Goal: Communication & Community: Participate in discussion

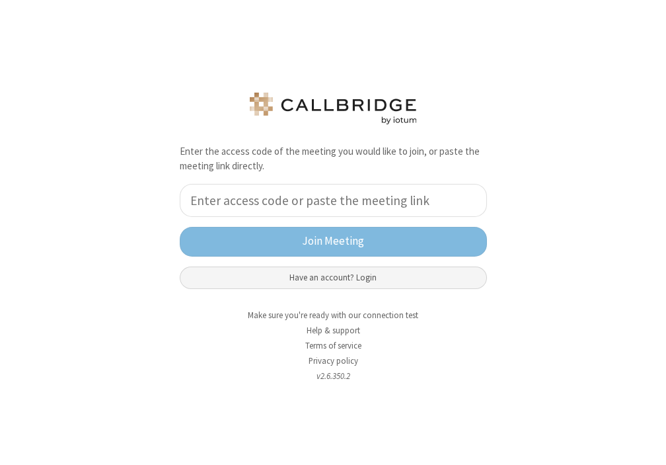
click at [335, 274] on button "Have an account? Login" at bounding box center [333, 277] width 307 height 22
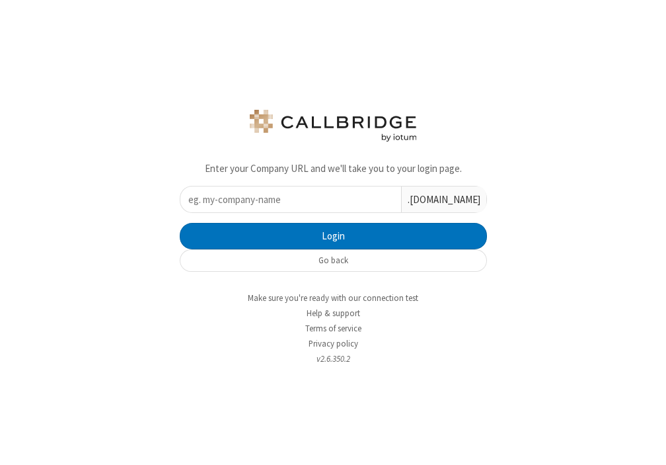
click at [265, 208] on input "text" at bounding box center [291, 199] width 221 height 26
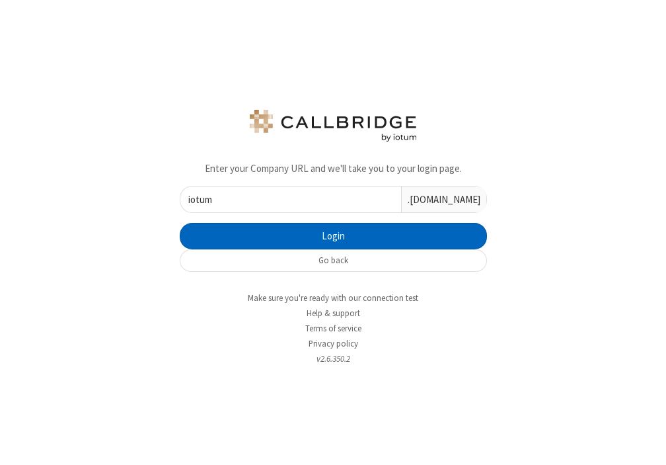
type input "iotum"
click at [374, 233] on button "Login" at bounding box center [333, 236] width 307 height 26
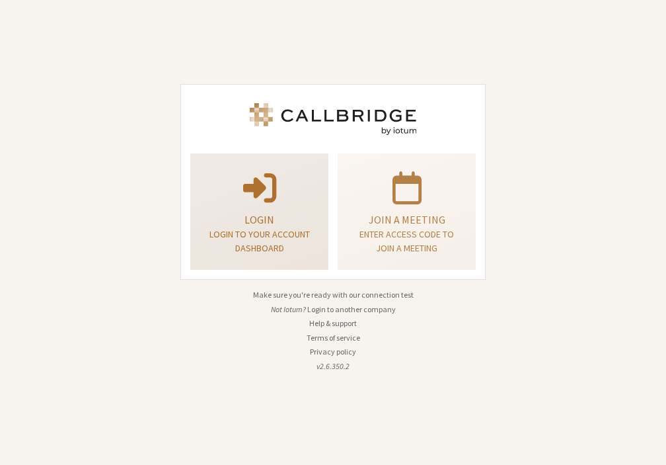
click at [274, 225] on p "Login" at bounding box center [259, 220] width 105 height 16
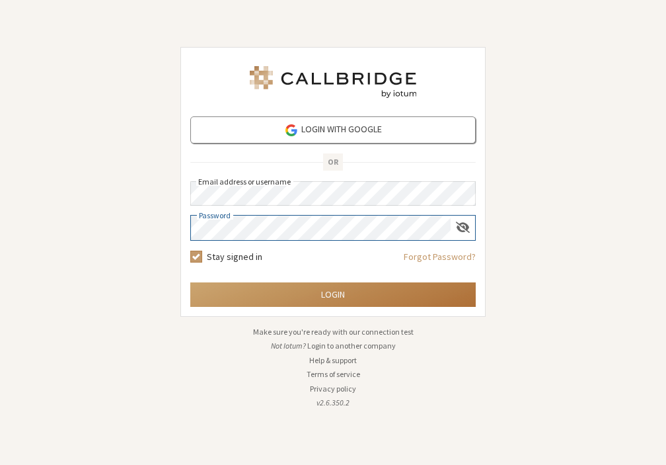
click at [332, 303] on button "Login" at bounding box center [333, 294] width 286 height 24
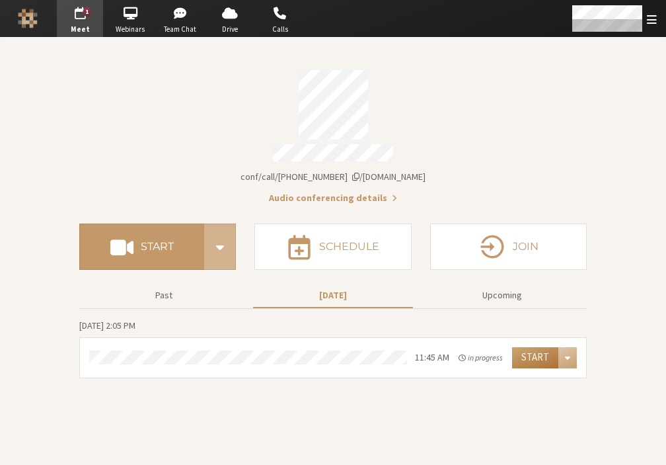
click at [536, 362] on button "Start" at bounding box center [535, 357] width 46 height 21
click at [653, 24] on span "Open menu" at bounding box center [652, 19] width 10 height 13
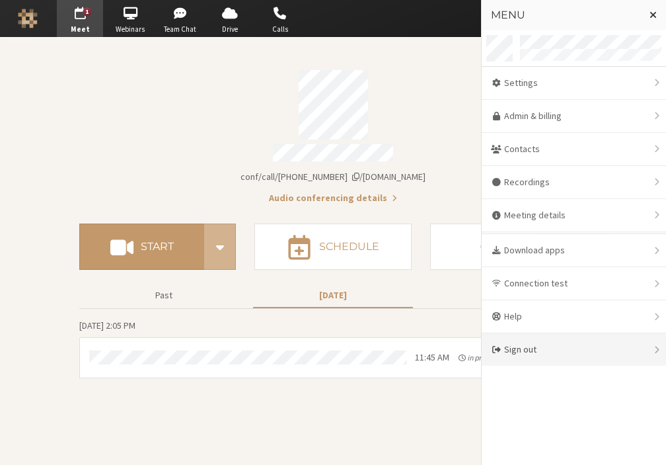
click at [553, 354] on div "Sign out" at bounding box center [574, 349] width 184 height 32
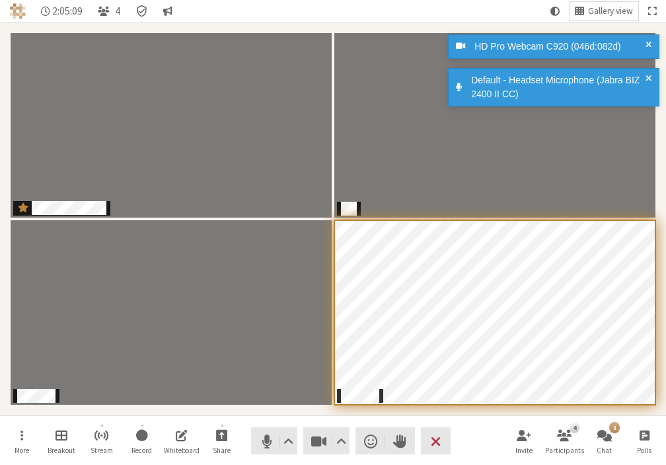
click at [350, 444] on div "Audio Video Send a reaction Raise hand Leave" at bounding box center [351, 440] width 200 height 27
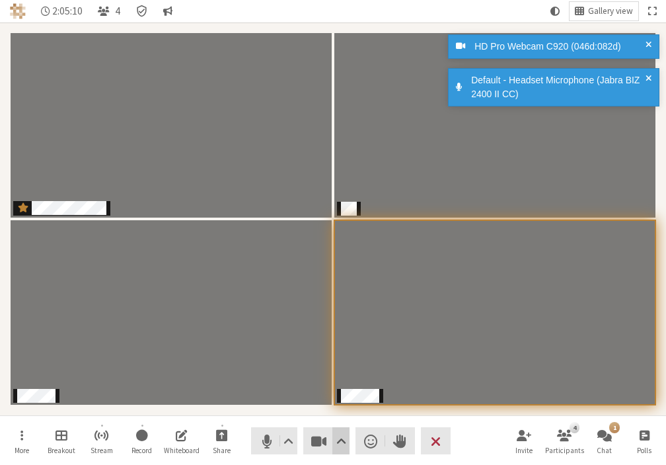
click at [338, 435] on span "Video setting" at bounding box center [342, 441] width 10 height 19
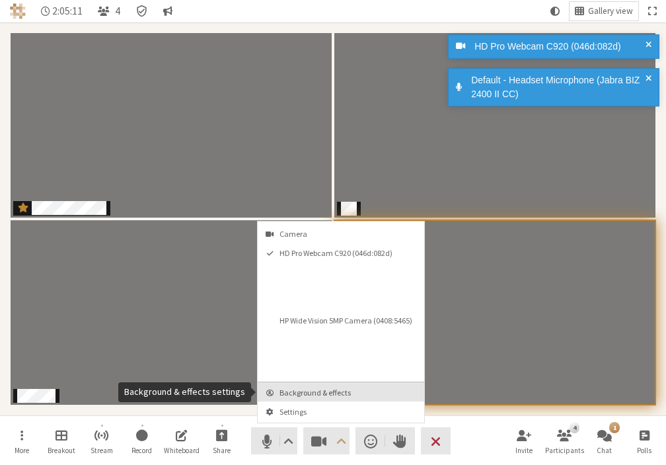
click at [313, 388] on span "Background & effects" at bounding box center [349, 392] width 139 height 9
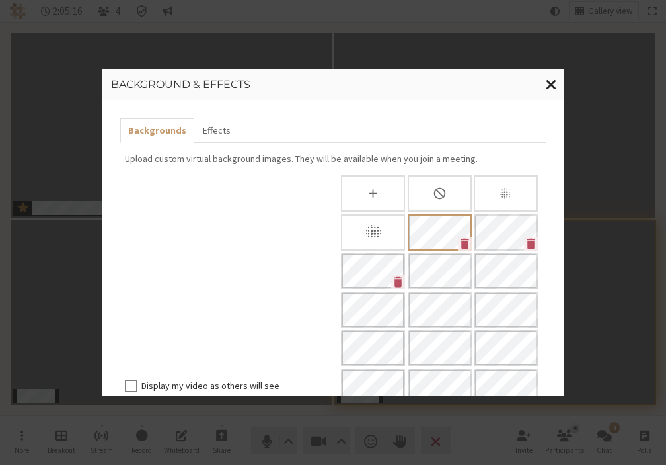
click at [549, 81] on span "Close modal" at bounding box center [551, 84] width 11 height 17
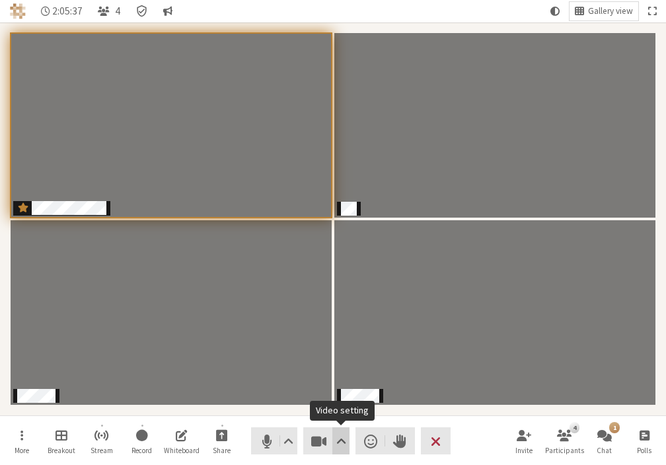
click at [340, 446] on span "Video setting" at bounding box center [342, 441] width 10 height 19
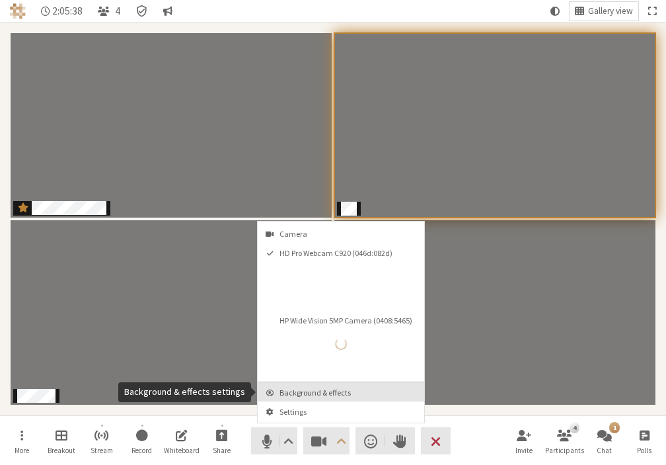
click at [300, 393] on span "Background & effects" at bounding box center [349, 392] width 139 height 9
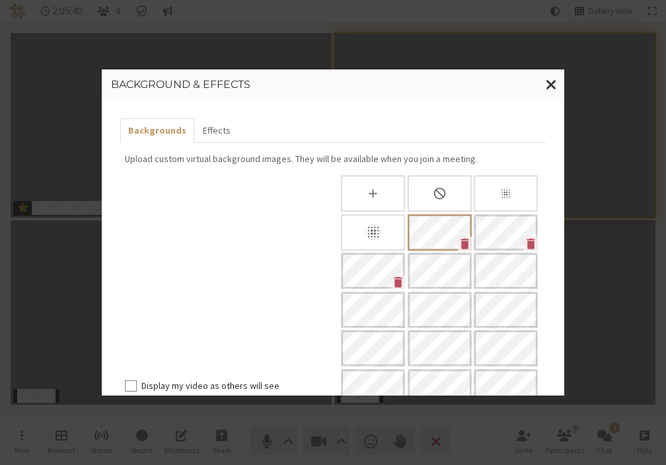
click at [374, 229] on icon "Blur background" at bounding box center [373, 232] width 19 height 19
click at [551, 87] on span "Close modal" at bounding box center [551, 84] width 11 height 17
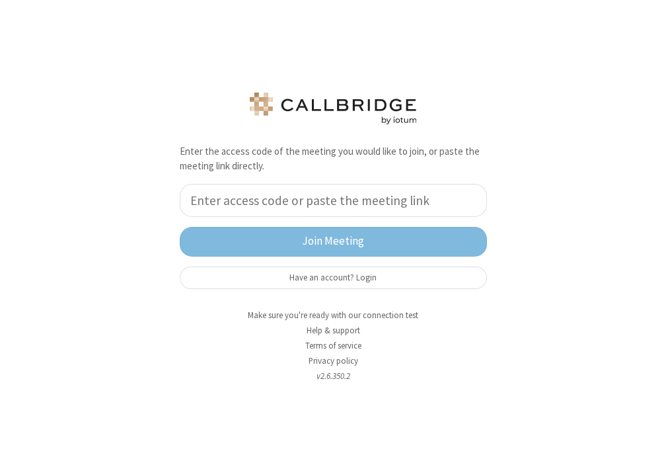
click at [322, 195] on input "tel" at bounding box center [333, 200] width 307 height 33
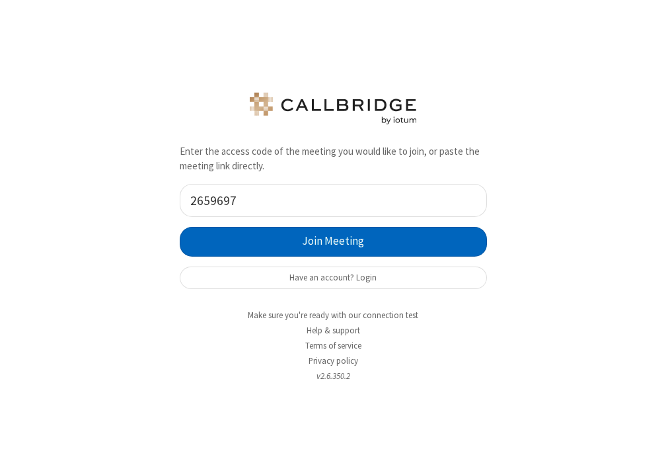
type input "2659697"
click at [333, 247] on button "Join Meeting" at bounding box center [333, 242] width 307 height 30
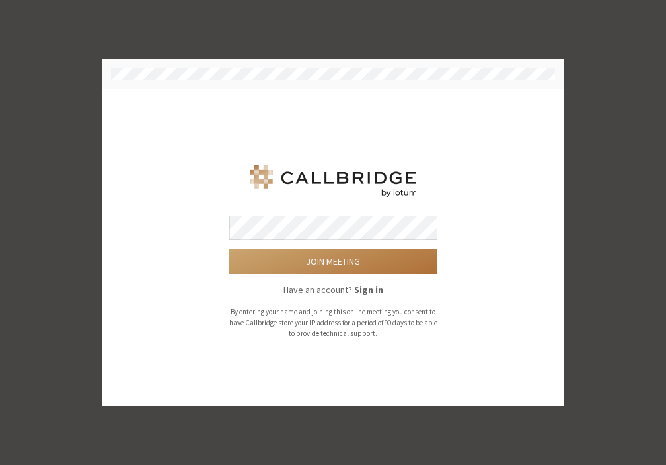
click at [323, 260] on button "Join meeting" at bounding box center [333, 261] width 208 height 24
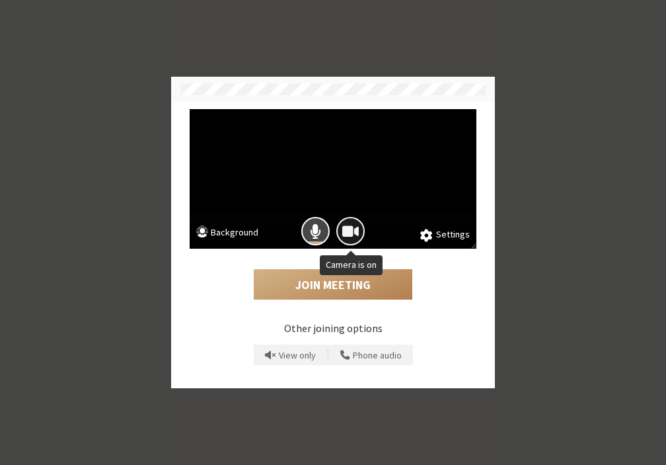
click at [346, 234] on span "Camera is on" at bounding box center [351, 231] width 17 height 18
click at [346, 234] on span "Camera is off" at bounding box center [350, 231] width 19 height 18
click at [249, 234] on button "Background" at bounding box center [227, 233] width 62 height 17
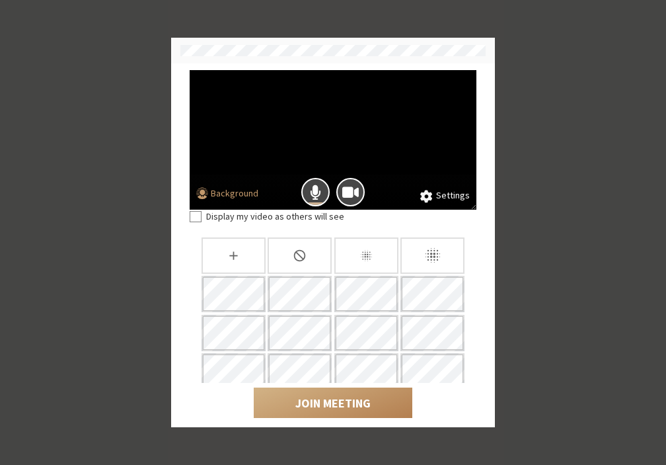
click at [446, 200] on button "Settings" at bounding box center [446, 195] width 50 height 15
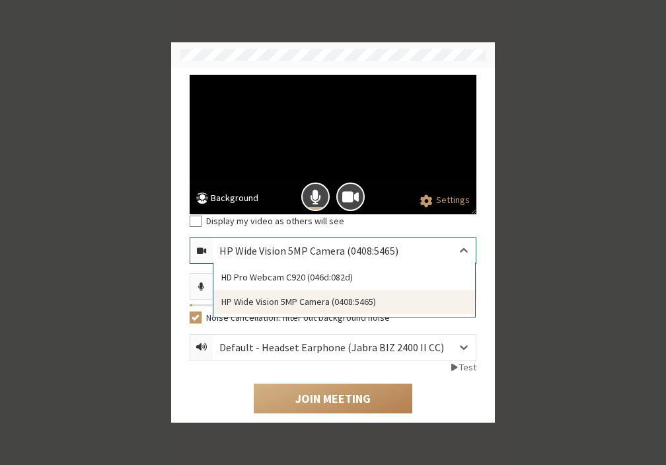
click at [362, 244] on div "HP Wide Vision 5MP Camera (0408:5465)" at bounding box center [320, 251] width 200 height 16
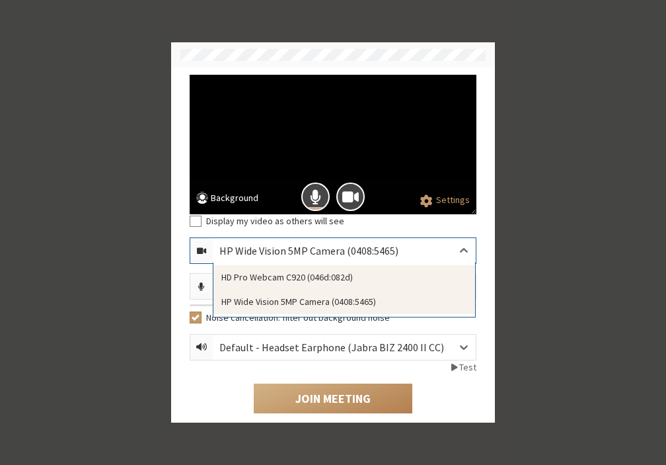
click at [317, 255] on div "HP Wide Vision 5MP Camera (0408:5465)" at bounding box center [320, 251] width 200 height 16
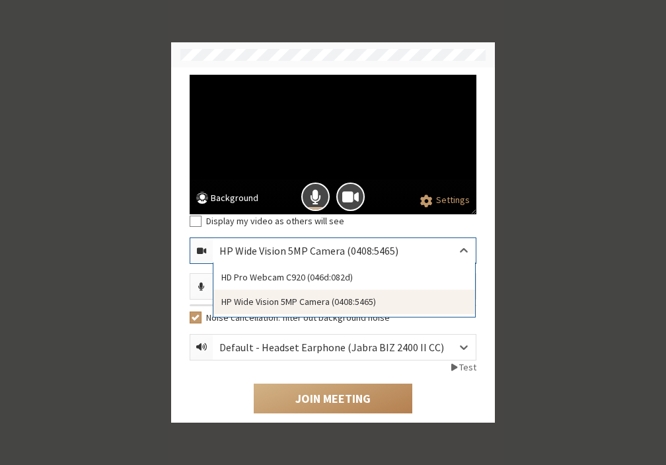
click at [319, 252] on div "HP Wide Vision 5MP Camera (0408:5465)" at bounding box center [320, 251] width 200 height 16
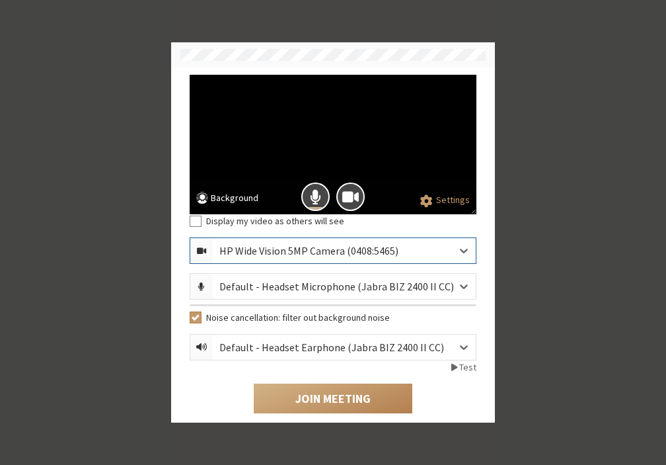
click at [319, 252] on div "HP Wide Vision 5MP Camera (0408:5465)" at bounding box center [320, 251] width 200 height 16
click at [319, 253] on div "HP Wide Vision 5MP Camera (0408:5465)" at bounding box center [320, 251] width 200 height 16
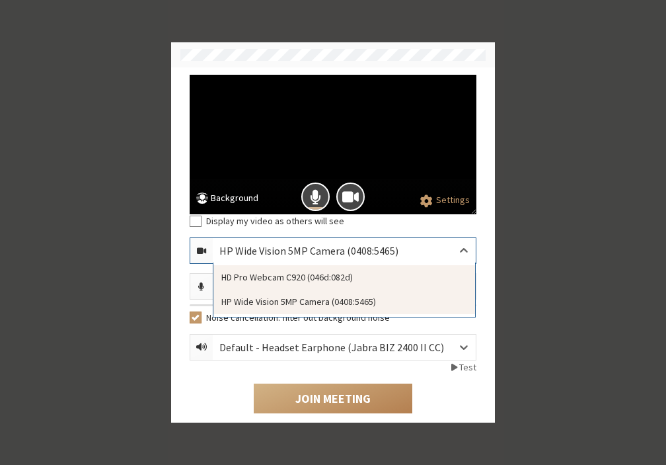
click at [309, 276] on div "HD Pro Webcam C920 (046d:082d)" at bounding box center [345, 277] width 262 height 24
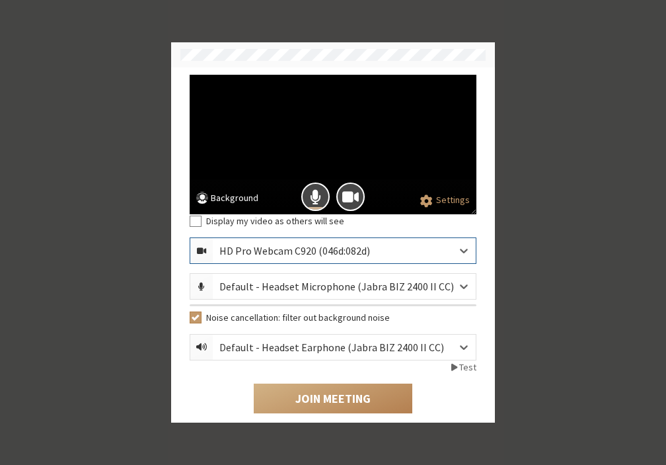
click at [240, 199] on button "Background" at bounding box center [227, 199] width 62 height 17
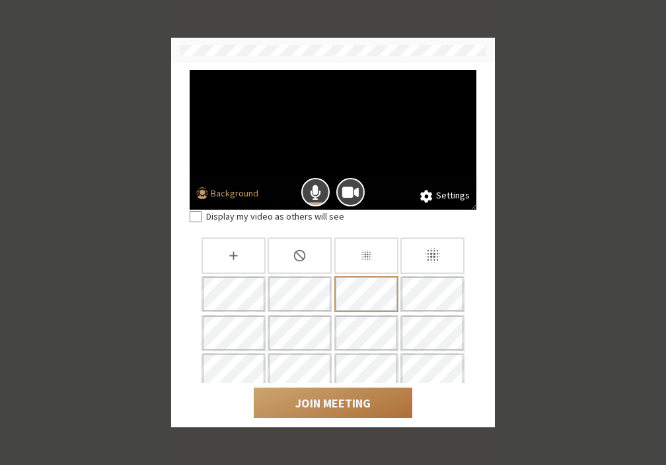
click at [343, 408] on button "Join Meeting" at bounding box center [333, 402] width 159 height 30
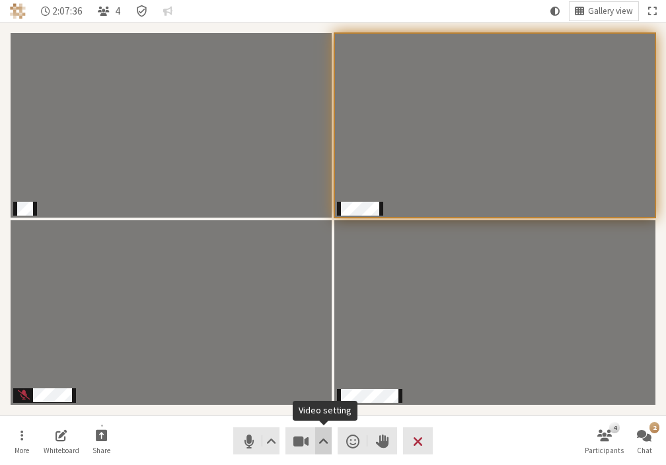
click at [322, 445] on span "Video setting" at bounding box center [324, 441] width 10 height 19
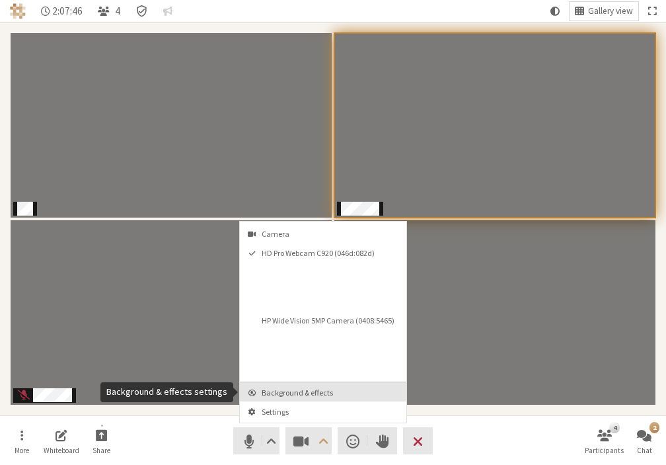
click at [289, 397] on span "Background & effects" at bounding box center [331, 392] width 139 height 9
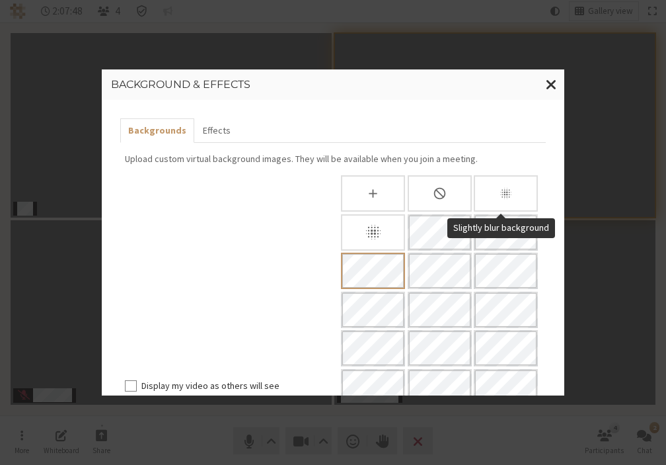
click at [499, 190] on icon "Slightly blur background" at bounding box center [506, 193] width 14 height 14
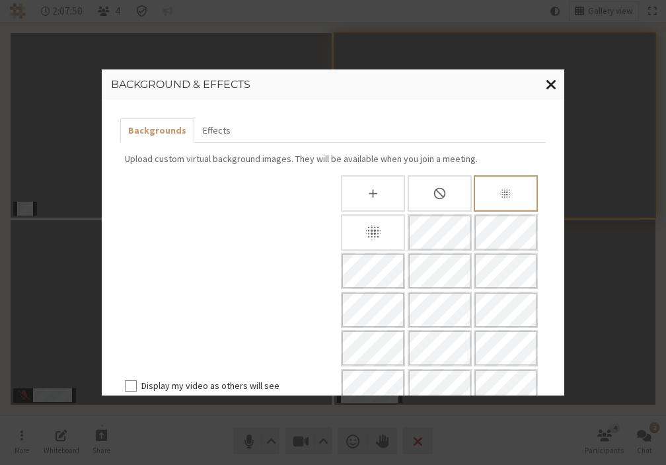
click at [552, 83] on span "Close modal" at bounding box center [551, 84] width 11 height 17
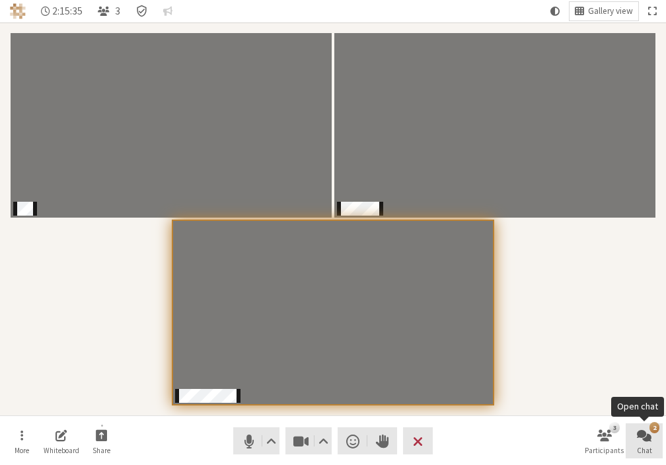
click at [647, 445] on button "2 Chat" at bounding box center [644, 441] width 37 height 36
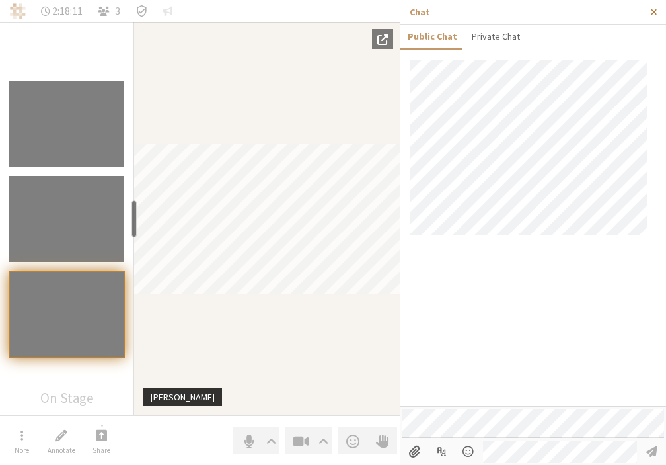
click at [656, 11] on span "Close sidebar" at bounding box center [654, 12] width 6 height 10
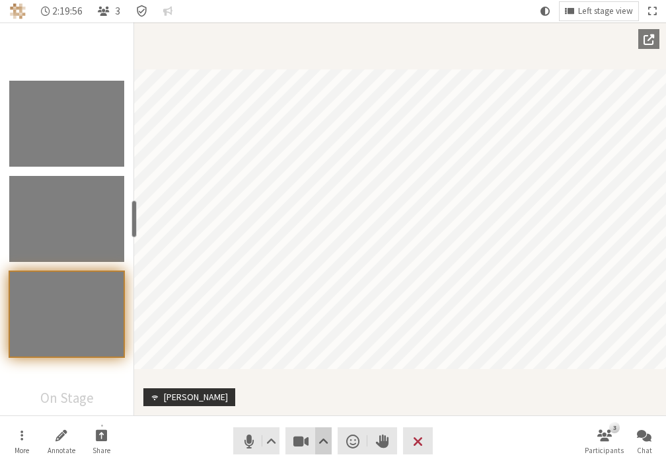
click at [325, 446] on span "Video setting" at bounding box center [324, 441] width 10 height 19
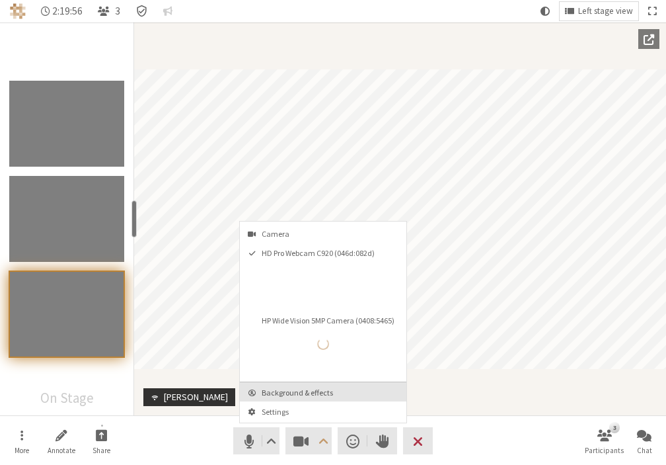
click at [307, 393] on span "Background & effects" at bounding box center [331, 392] width 139 height 9
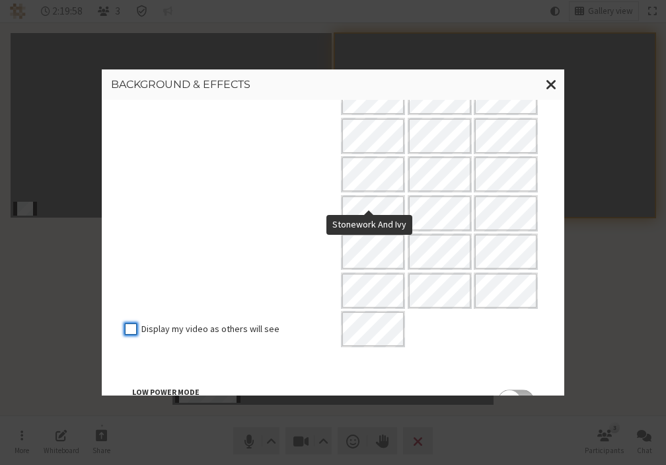
scroll to position [248, 0]
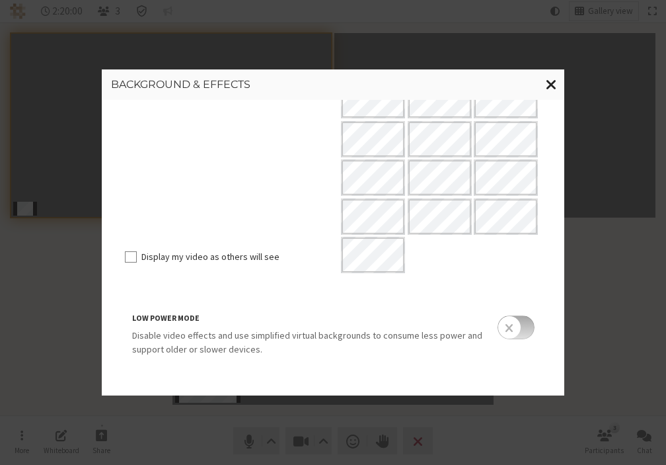
click at [551, 80] on span "Close modal" at bounding box center [551, 84] width 11 height 17
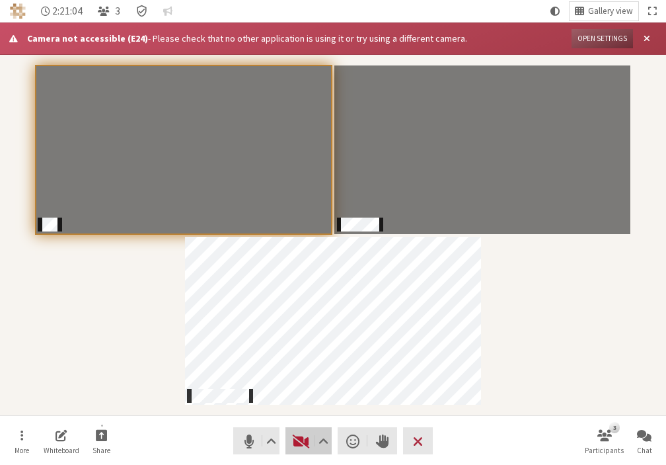
drag, startPoint x: 63, startPoint y: 0, endPoint x: 297, endPoint y: 442, distance: 499.9
click at [297, 442] on span "Start video (Alt+V)" at bounding box center [301, 441] width 19 height 19
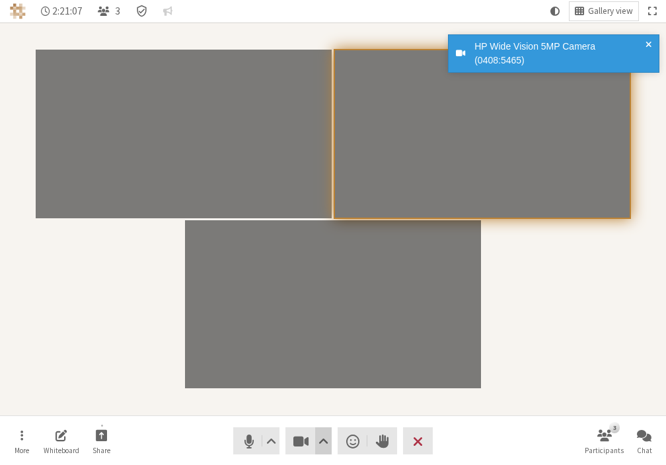
click at [327, 443] on span "Video setting" at bounding box center [324, 441] width 10 height 19
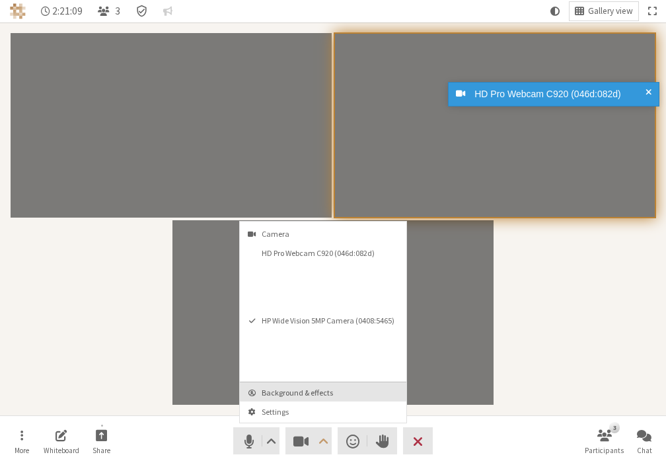
click at [306, 394] on span "Background & effects" at bounding box center [331, 392] width 139 height 9
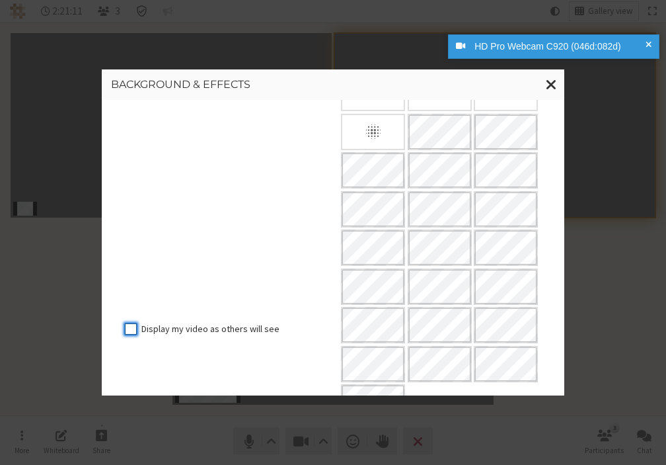
scroll to position [0, 0]
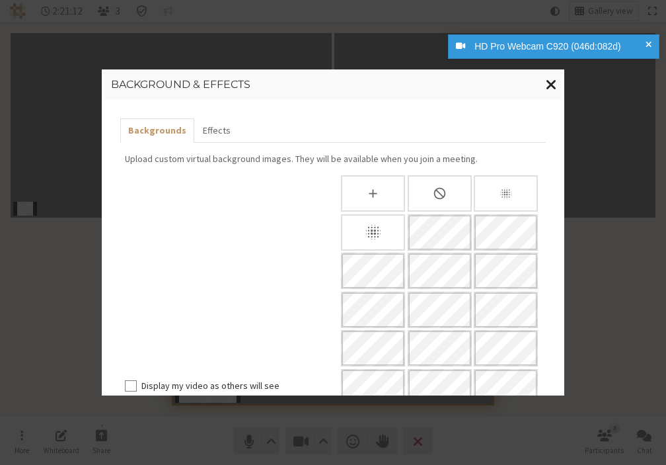
click at [555, 82] on span "Close modal" at bounding box center [551, 84] width 11 height 17
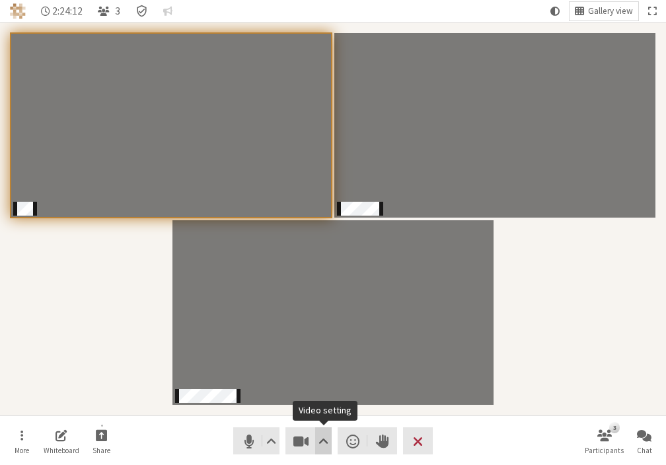
click at [325, 436] on span "Video setting" at bounding box center [324, 441] width 10 height 19
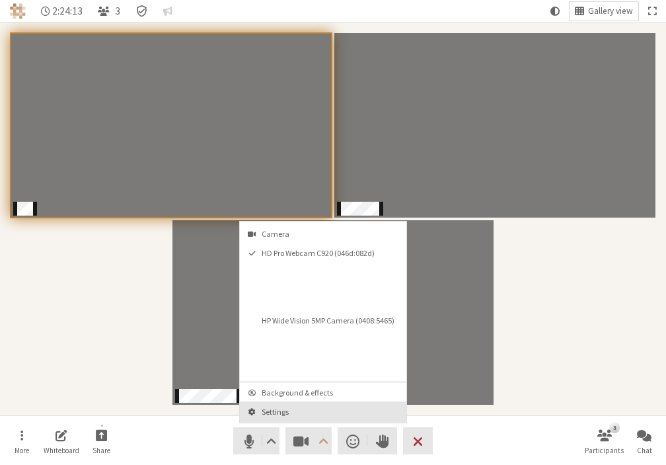
click at [280, 415] on span "Settings" at bounding box center [331, 411] width 139 height 9
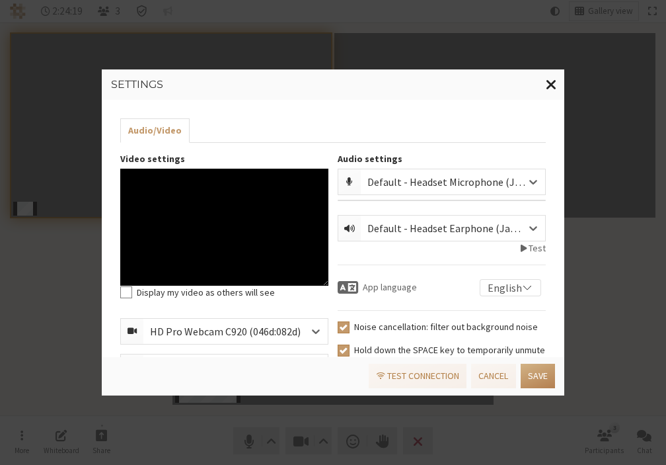
click at [549, 83] on span "Close modal" at bounding box center [551, 84] width 11 height 17
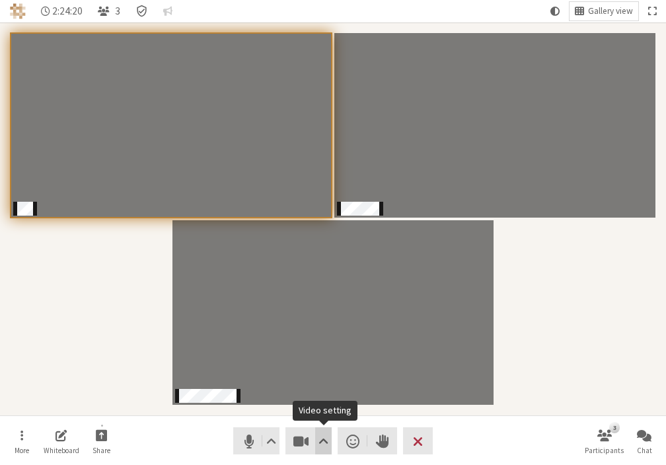
click at [329, 443] on span "Video setting" at bounding box center [324, 441] width 10 height 19
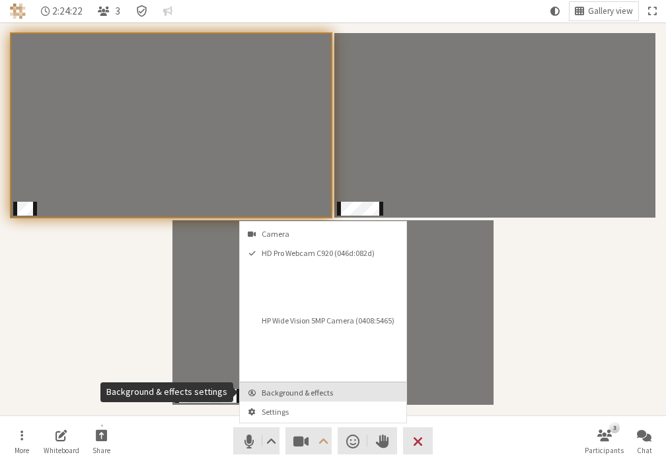
click at [292, 397] on span "Background & effects" at bounding box center [331, 392] width 139 height 9
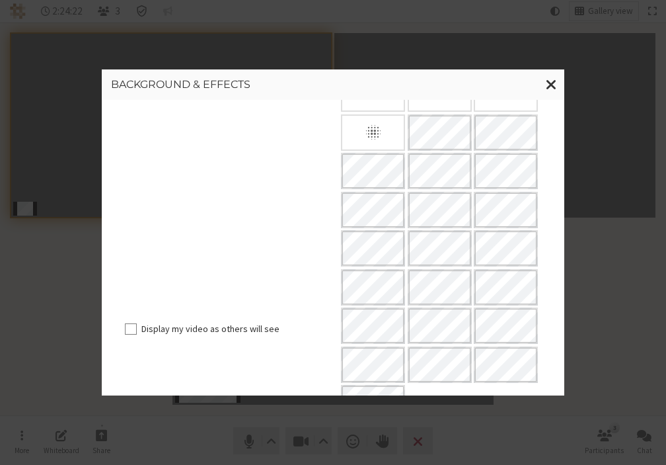
scroll to position [248, 0]
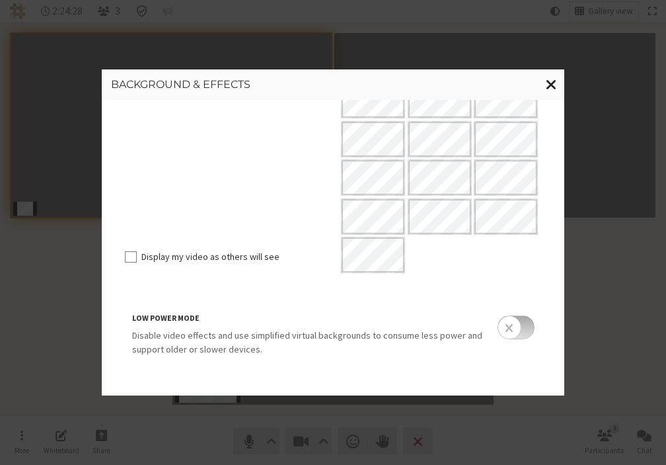
click at [548, 85] on span "Close modal" at bounding box center [551, 84] width 11 height 17
